Goal: Task Accomplishment & Management: Use online tool/utility

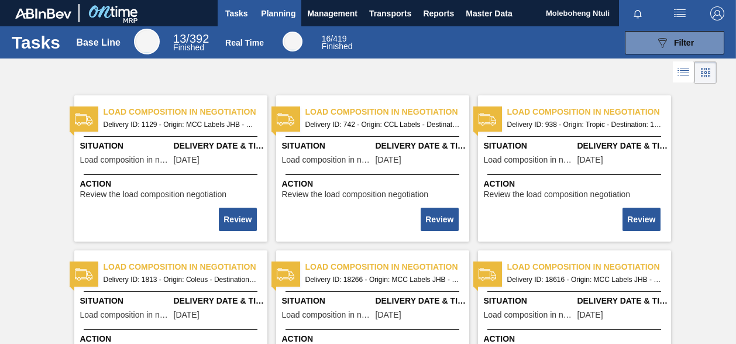
click at [266, 7] on span "Planning" at bounding box center [278, 13] width 35 height 14
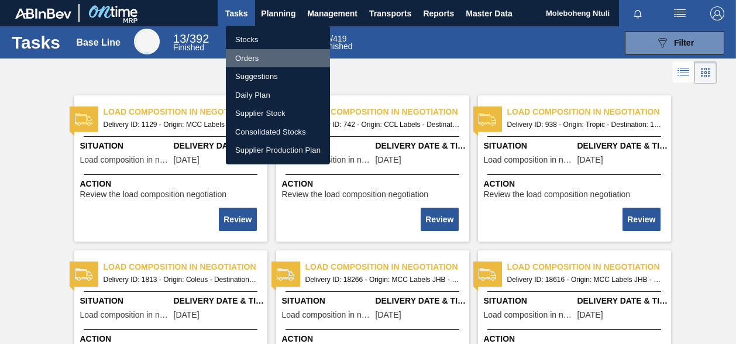
click at [250, 54] on li "Orders" at bounding box center [278, 58] width 104 height 19
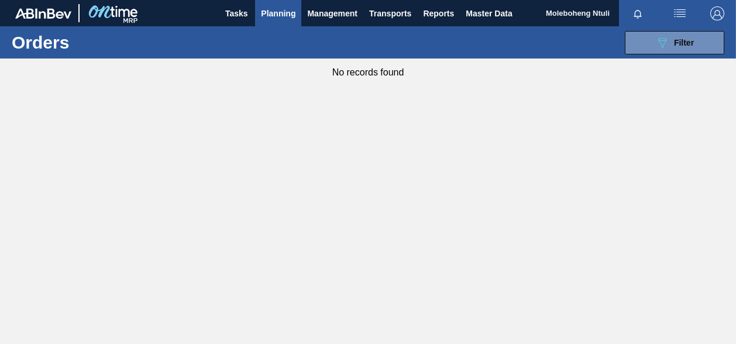
drag, startPoint x: 661, startPoint y: 47, endPoint x: 633, endPoint y: 90, distance: 51.9
click at [663, 46] on icon at bounding box center [662, 43] width 9 height 10
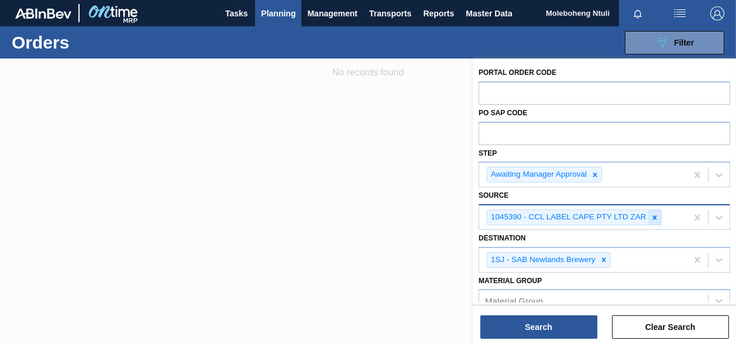
click at [655, 216] on icon at bounding box center [654, 217] width 8 height 8
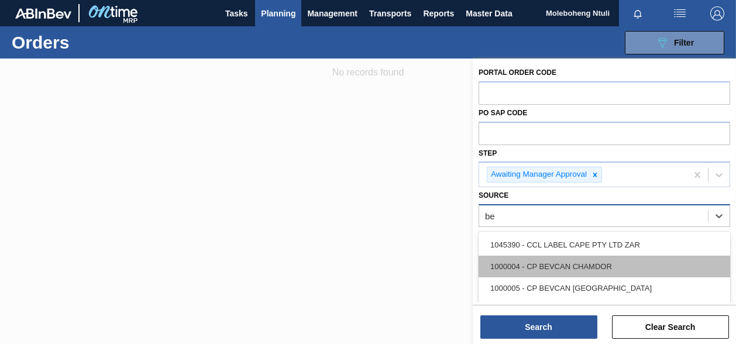
type input "[PERSON_NAME]"
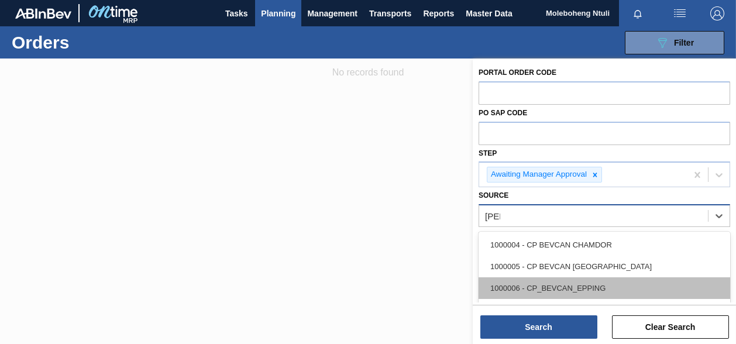
click at [598, 281] on div "1000006 - CP_BEVCAN_EPPING" at bounding box center [603, 288] width 251 height 22
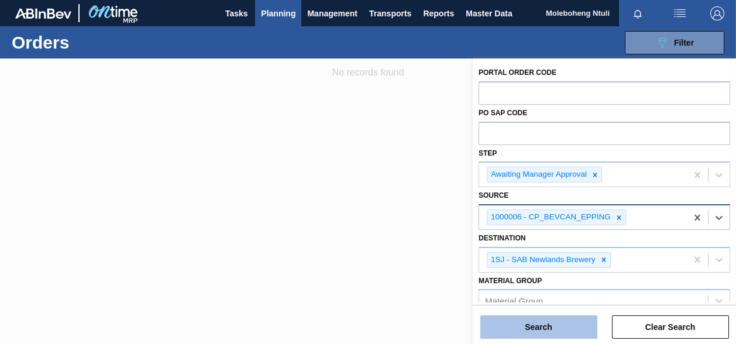
click at [568, 323] on button "Search" at bounding box center [538, 326] width 117 height 23
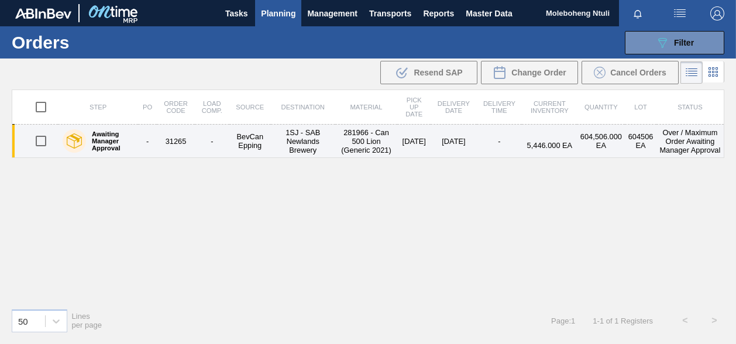
click at [144, 136] on td "-" at bounding box center [147, 141] width 19 height 33
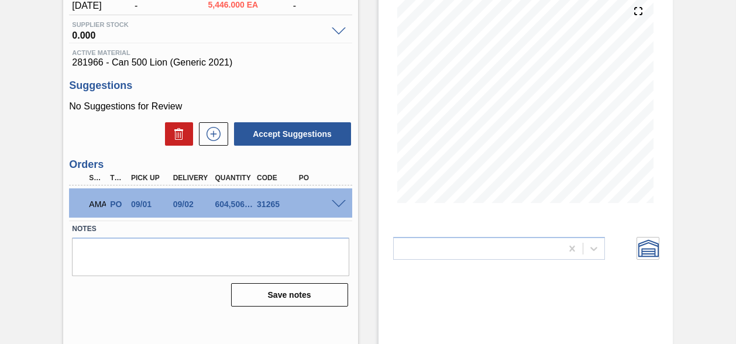
scroll to position [159, 0]
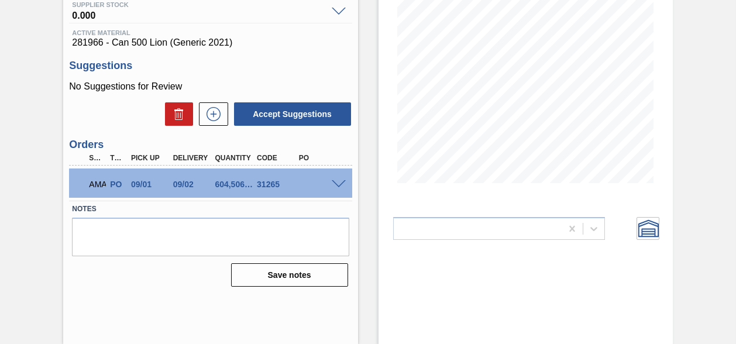
click at [338, 188] on span at bounding box center [339, 184] width 14 height 9
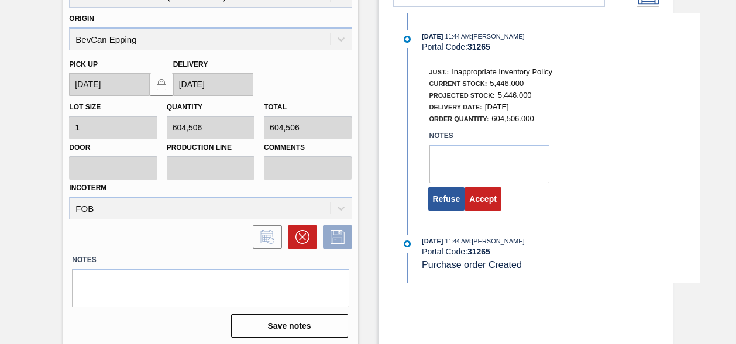
scroll to position [396, 0]
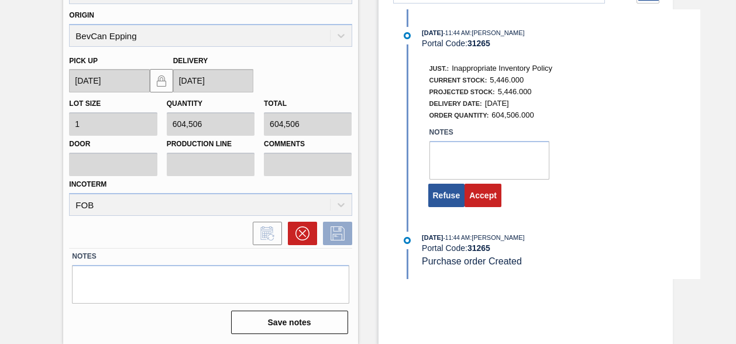
click at [481, 210] on div "[DATE] 11:44 AM : [PERSON_NAME] Portal Code: 31265 Just.: Inappropriate Invento…" at bounding box center [549, 120] width 301 height 187
click at [478, 199] on button "Accept" at bounding box center [482, 195] width 37 height 23
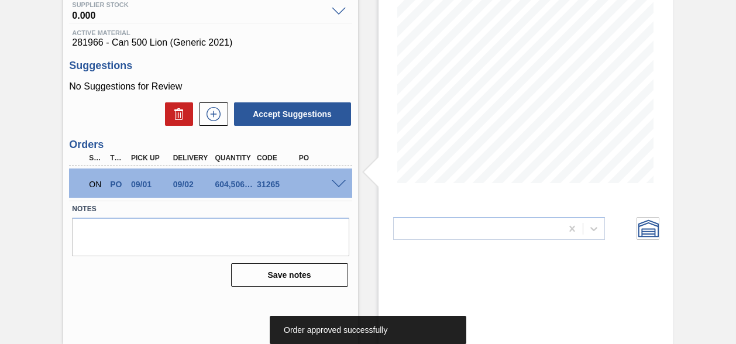
scroll to position [0, 0]
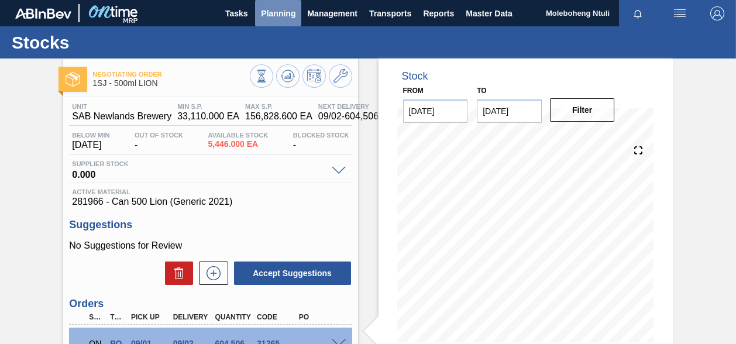
click at [281, 24] on button "Planning" at bounding box center [278, 13] width 46 height 26
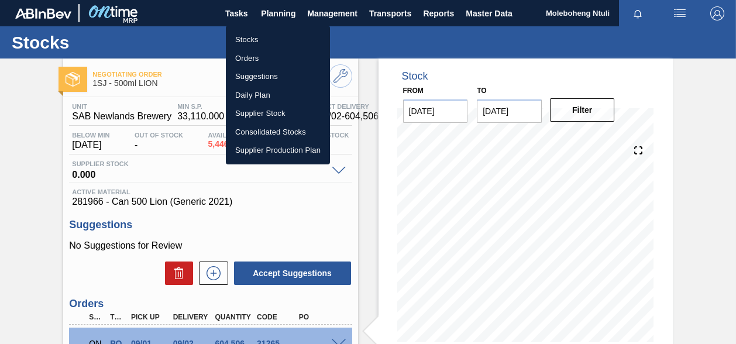
click at [251, 64] on li "Orders" at bounding box center [278, 58] width 104 height 19
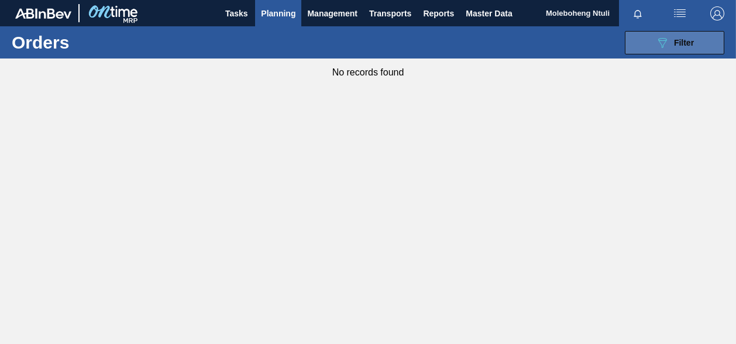
click at [661, 37] on icon "089F7B8B-B2A5-4AFE-B5C0-19BA573D28AC" at bounding box center [662, 43] width 14 height 14
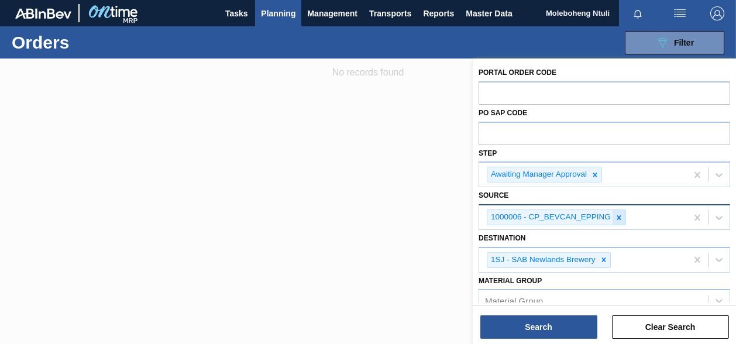
click at [619, 215] on icon at bounding box center [619, 217] width 4 height 4
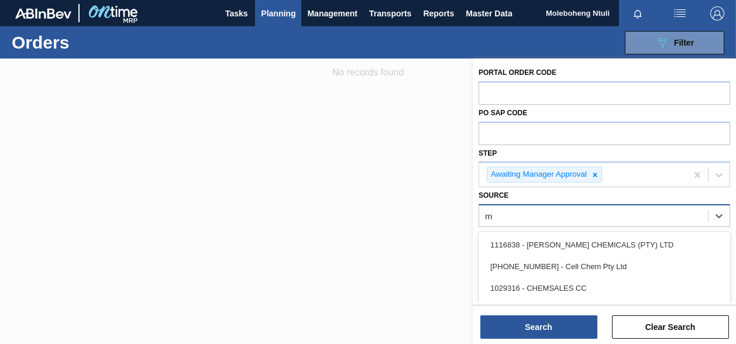
type input "mp"
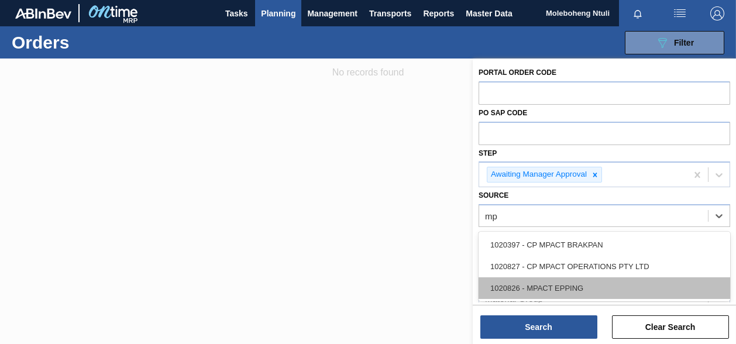
click at [591, 282] on div "1020826 - MPACT EPPING" at bounding box center [603, 288] width 251 height 22
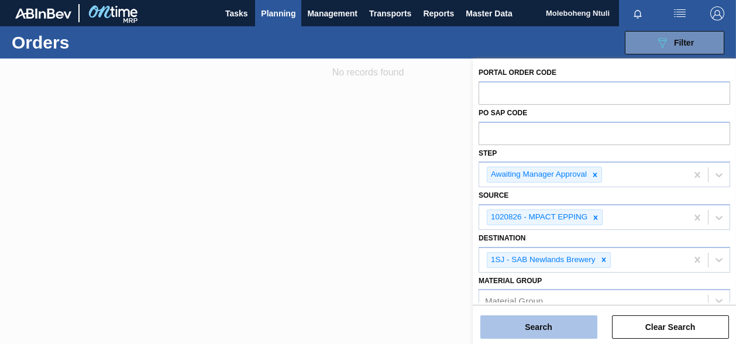
click at [554, 333] on button "Search" at bounding box center [538, 326] width 117 height 23
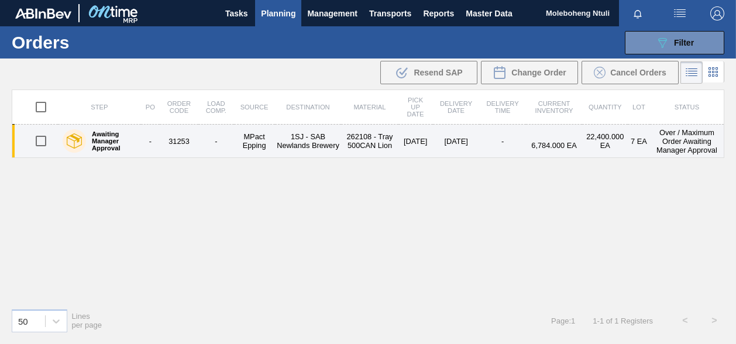
click at [153, 143] on td "-" at bounding box center [150, 141] width 19 height 33
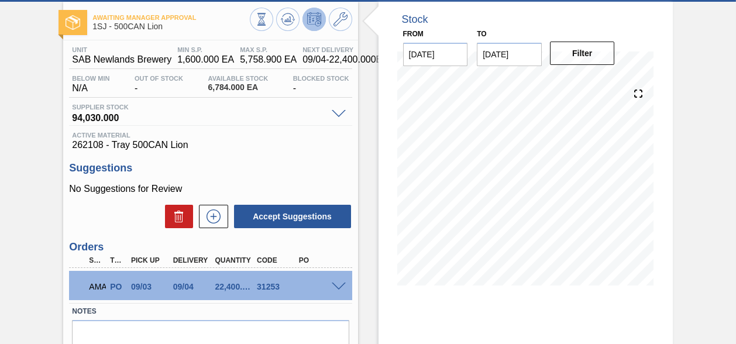
scroll to position [159, 0]
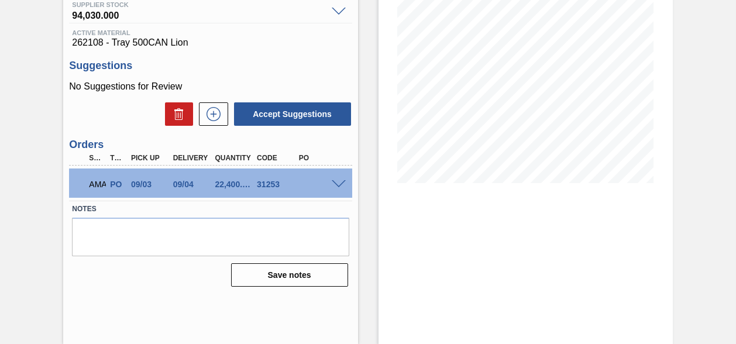
click at [338, 187] on span at bounding box center [339, 184] width 14 height 9
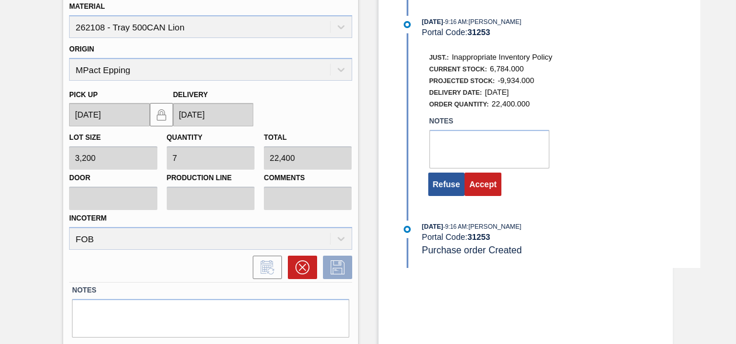
scroll to position [396, 0]
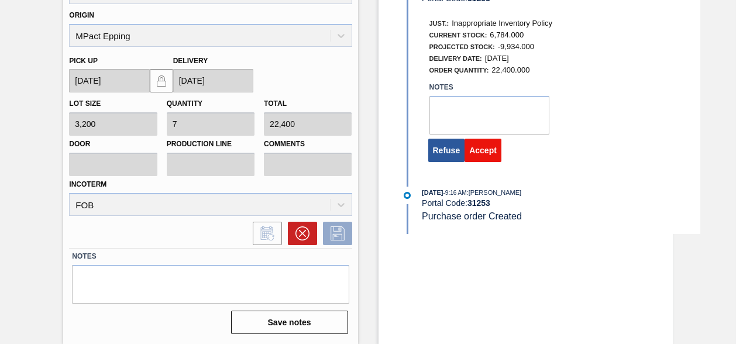
click at [485, 153] on button "Accept" at bounding box center [482, 150] width 37 height 23
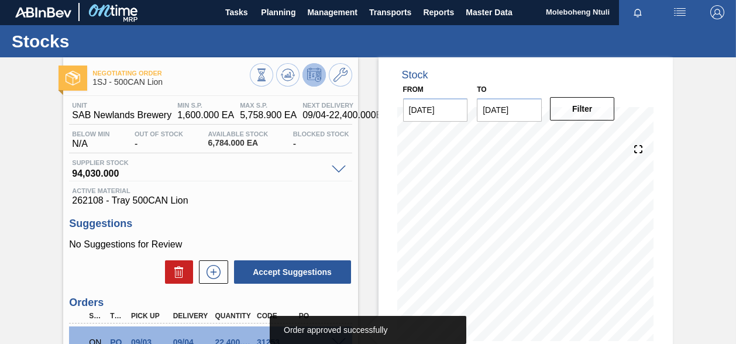
scroll to position [0, 0]
